Goal: Task Accomplishment & Management: Use online tool/utility

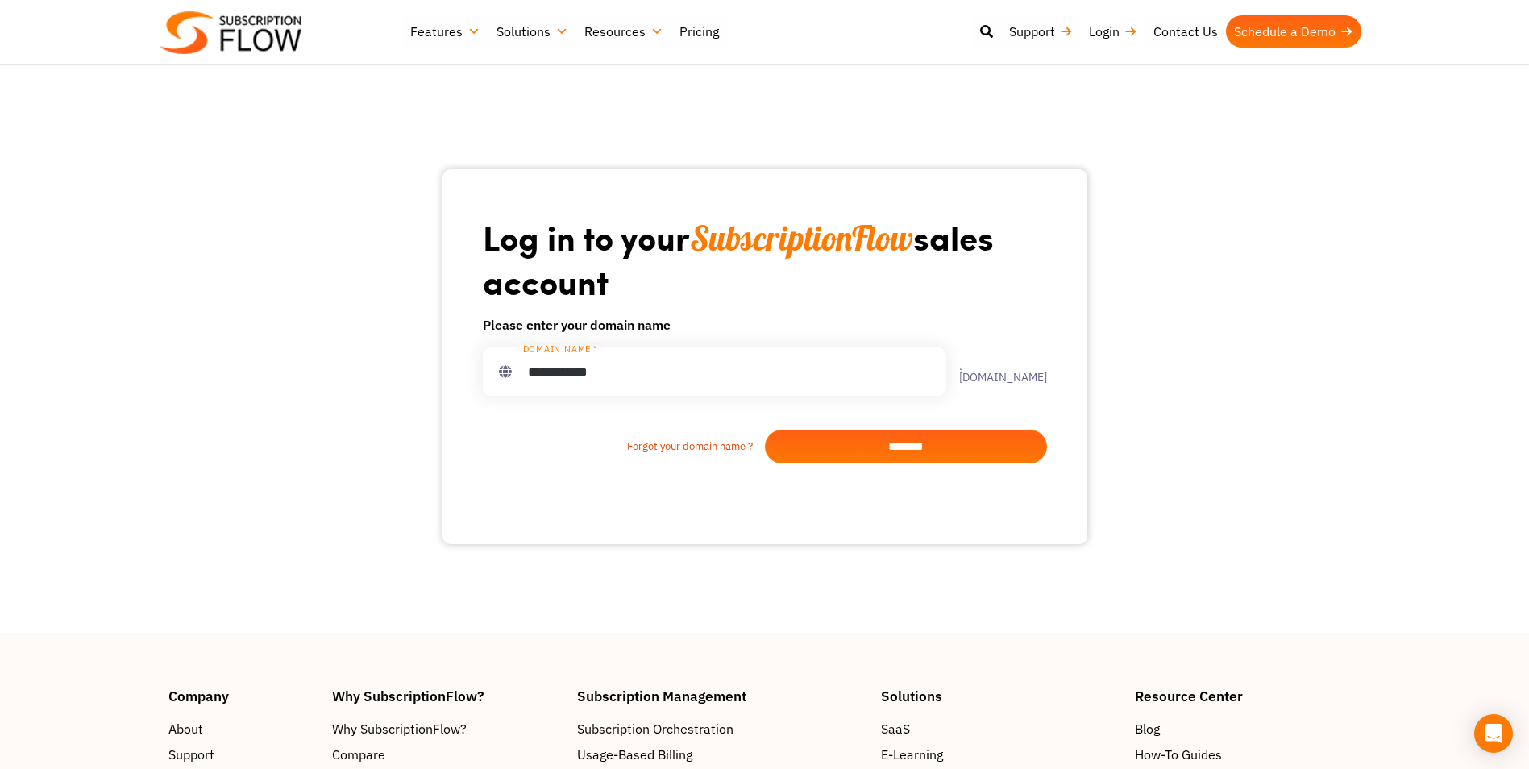
type input "**********"
click at [923, 443] on input "*******" at bounding box center [906, 447] width 282 height 34
